Goal: Navigation & Orientation: Find specific page/section

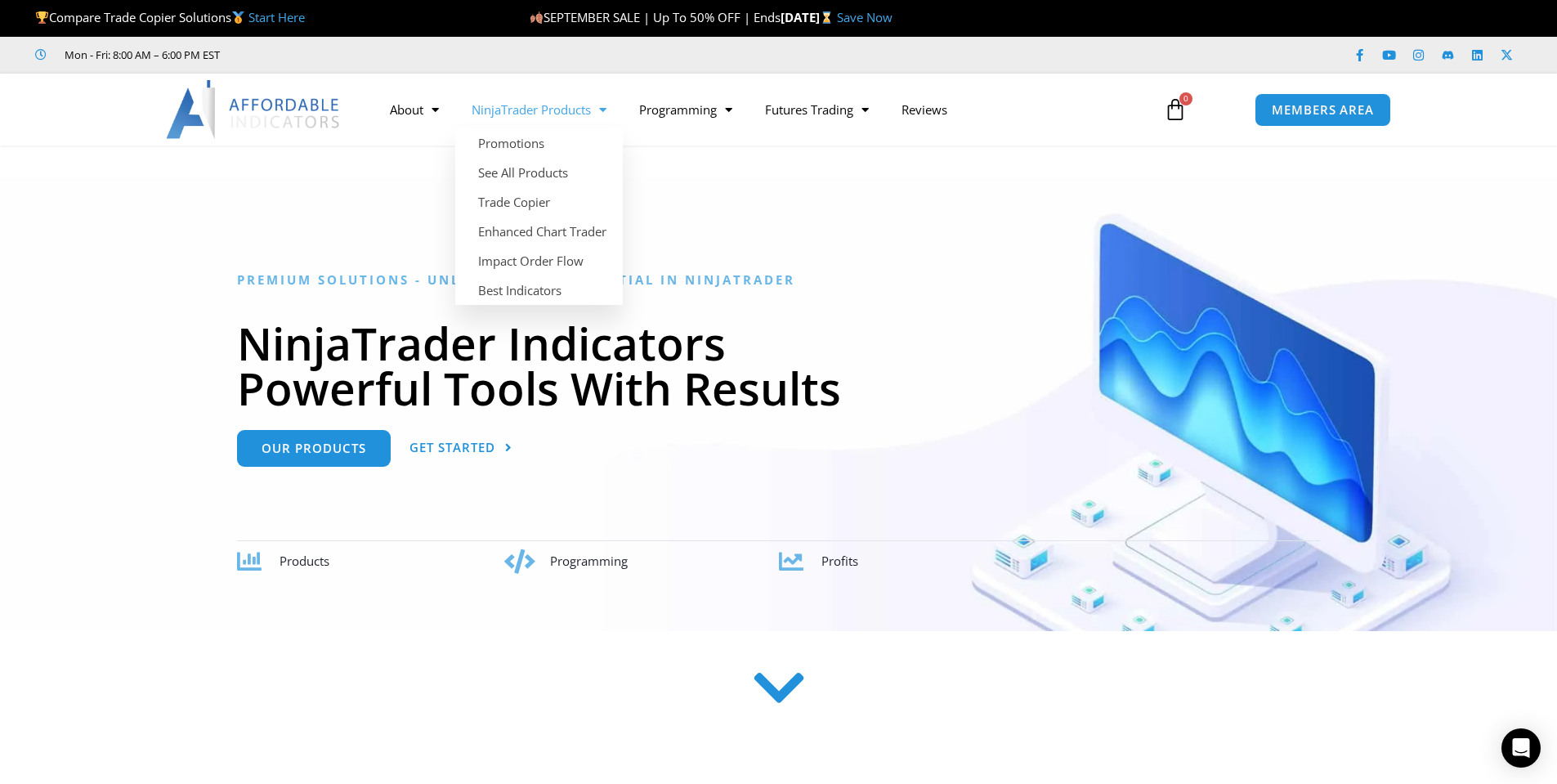
click at [569, 115] on link "NinjaTrader Products" at bounding box center [539, 109] width 167 height 37
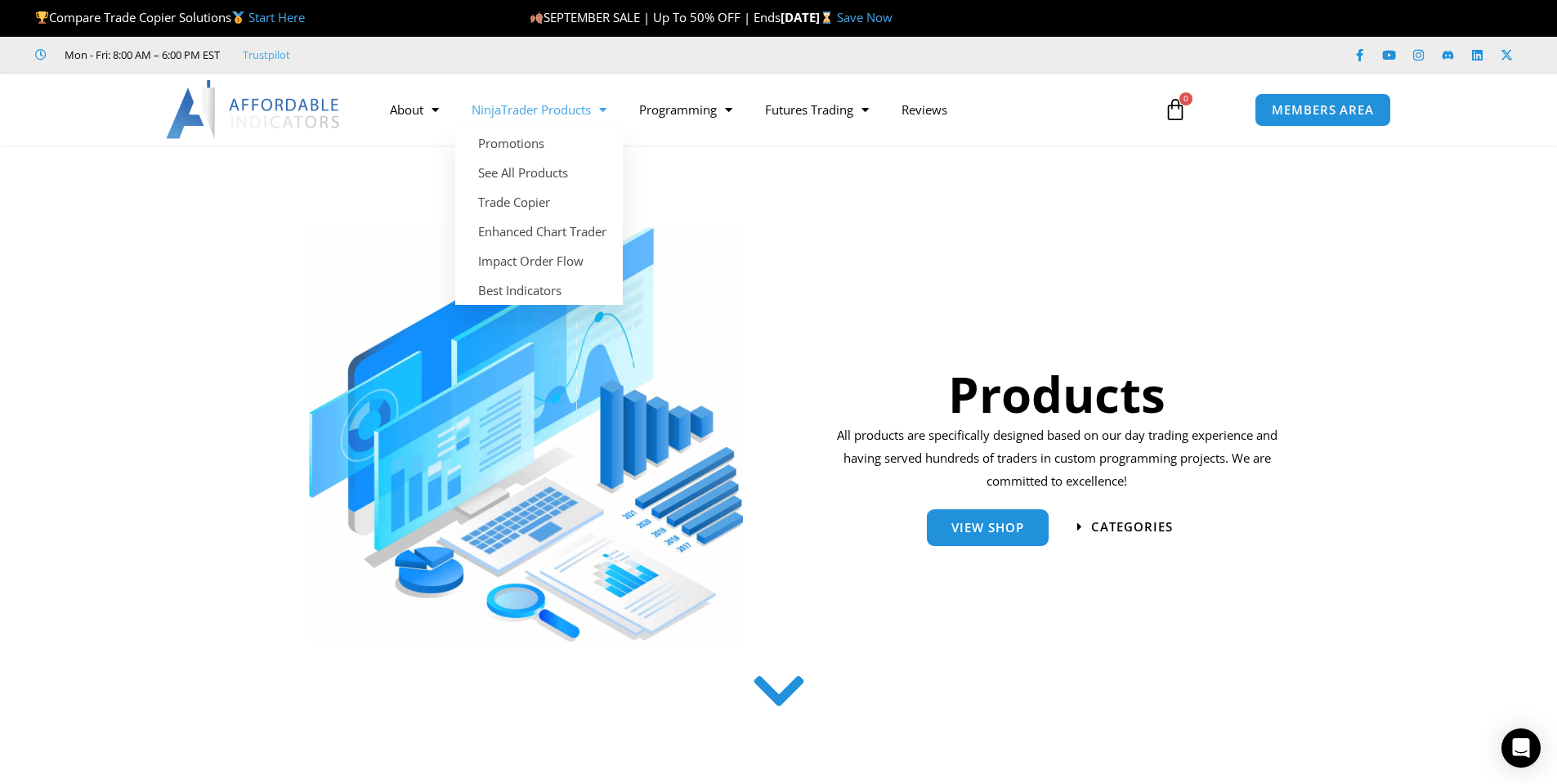
click at [578, 111] on link "NinjaTrader Products" at bounding box center [539, 109] width 167 height 37
click at [600, 108] on span "Menu" at bounding box center [599, 110] width 15 height 29
click at [543, 288] on link "Best Indicators" at bounding box center [539, 290] width 167 height 30
